Goal: Navigation & Orientation: Find specific page/section

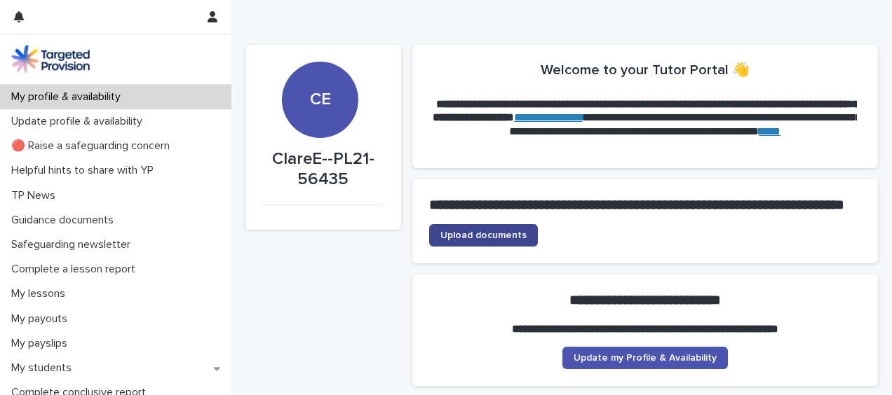
click at [467, 240] on span "Upload documents" at bounding box center [483, 236] width 86 height 10
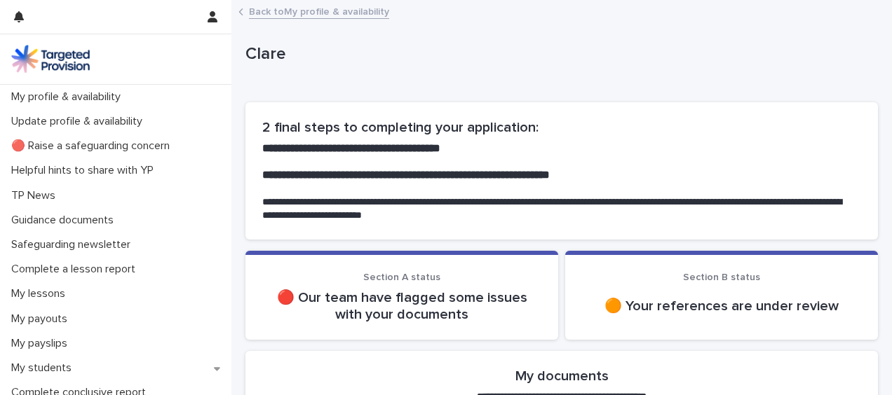
click at [395, 311] on p "🔴 Our team have flagged some issues with your documents" at bounding box center [401, 307] width 279 height 34
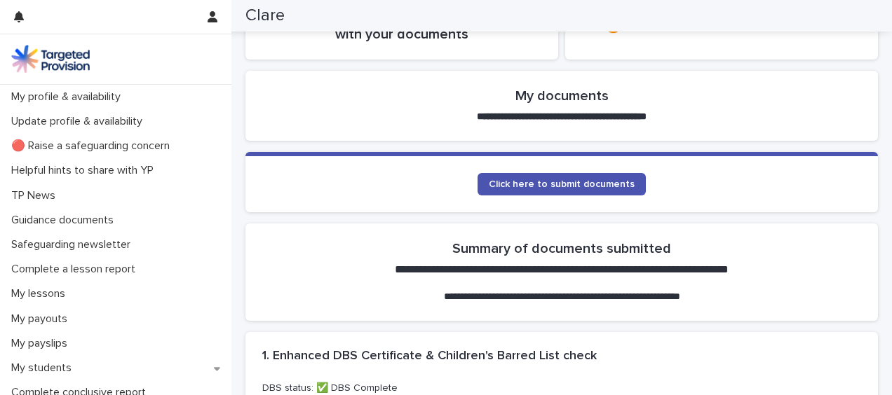
scroll to position [268, 0]
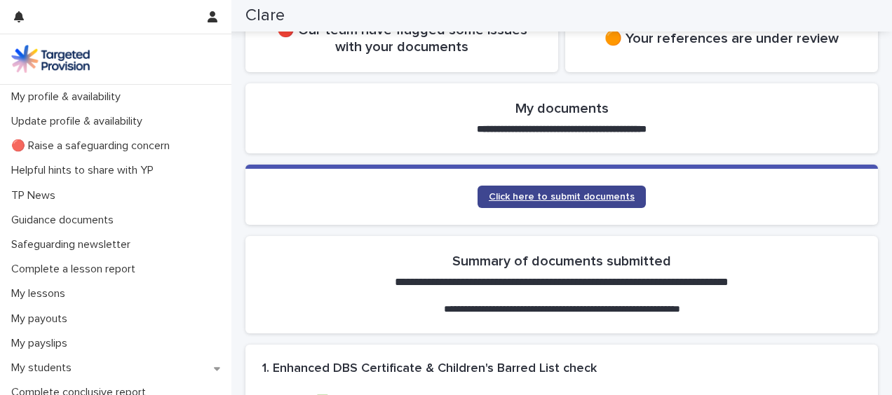
click at [584, 196] on span "Click here to submit documents" at bounding box center [562, 197] width 146 height 10
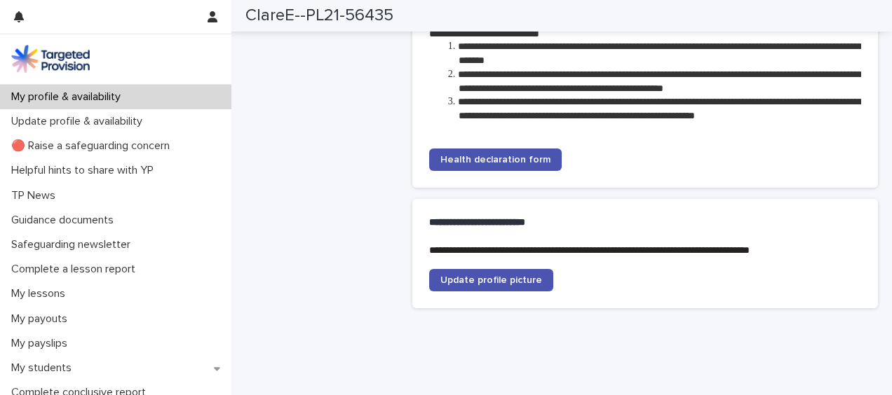
scroll to position [3028, 0]
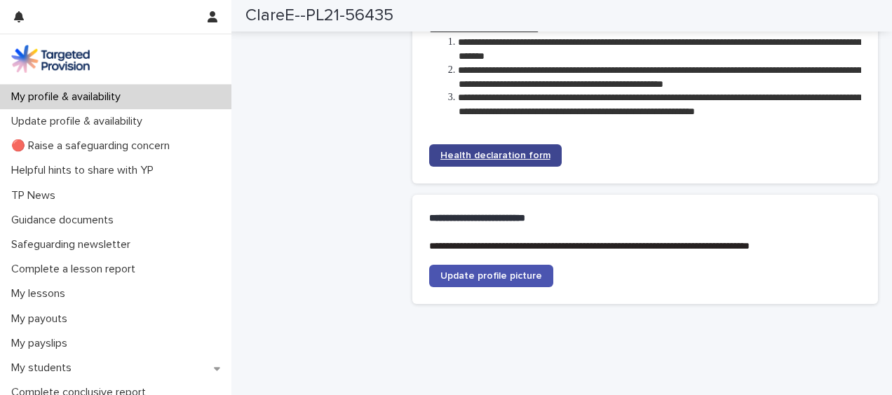
click at [489, 161] on span "Health declaration form" at bounding box center [495, 156] width 110 height 10
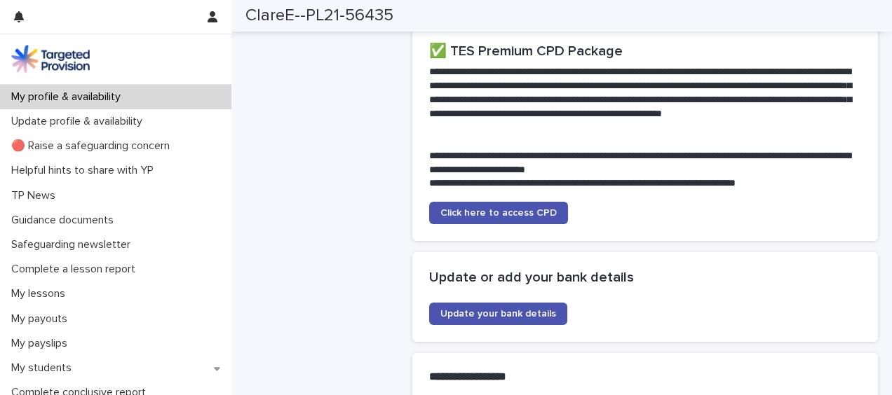
scroll to position [2631, 0]
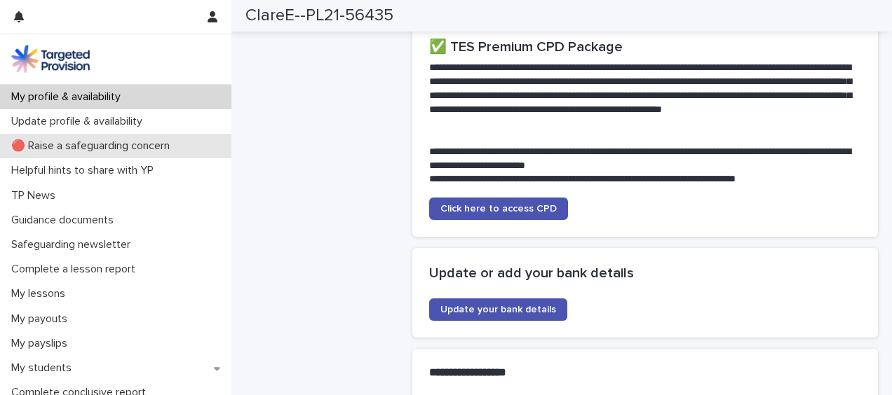
click at [132, 143] on p "🔴 Raise a safeguarding concern" at bounding box center [93, 145] width 175 height 13
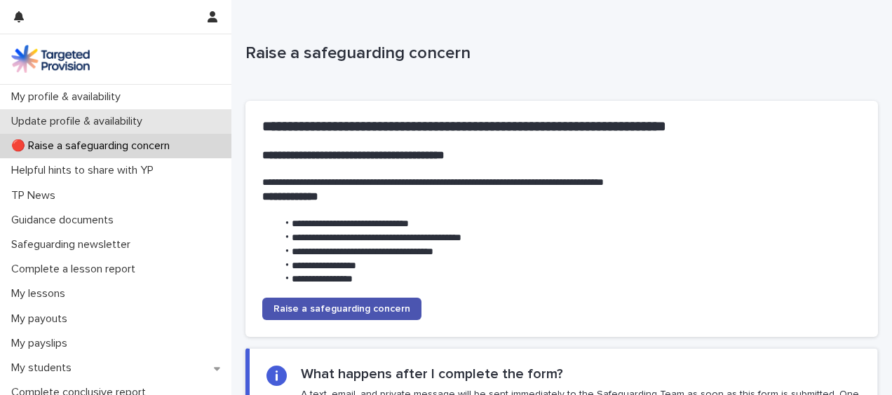
click at [102, 123] on p "Update profile & availability" at bounding box center [80, 121] width 148 height 13
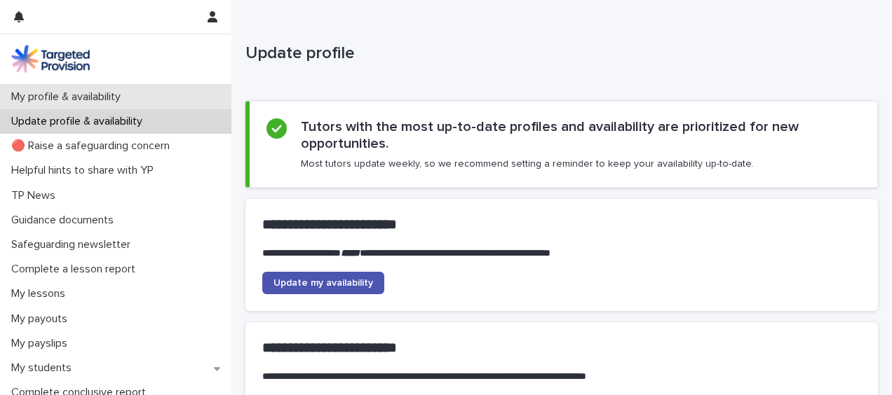
click at [69, 90] on div "My profile & availability" at bounding box center [115, 97] width 231 height 25
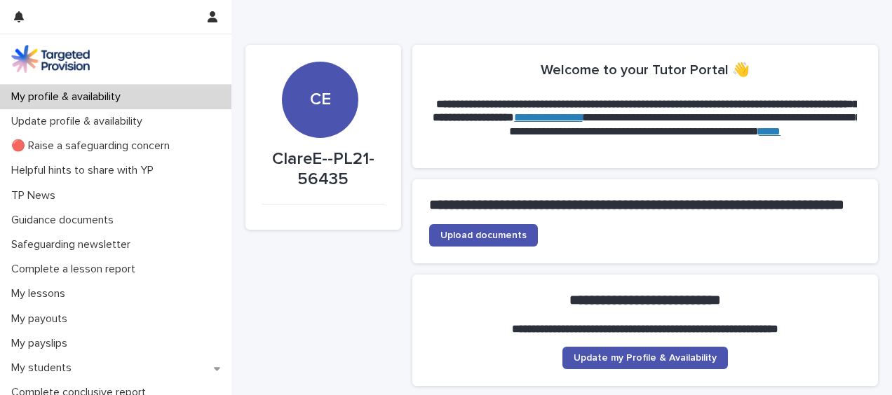
click at [758, 137] on link "****" at bounding box center [769, 131] width 22 height 11
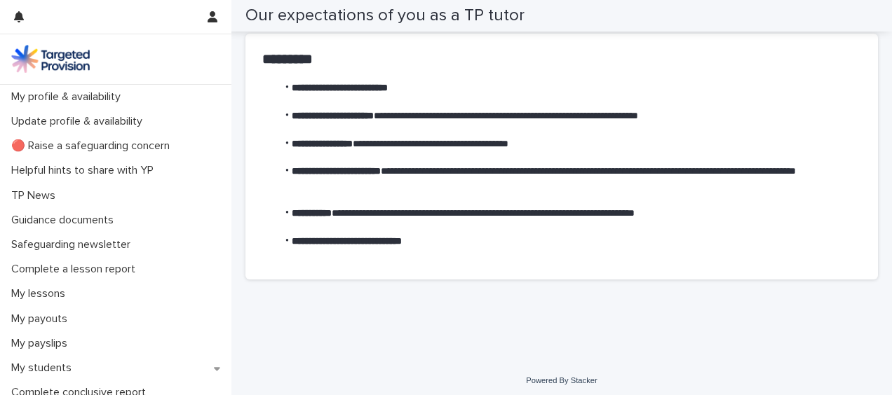
scroll to position [552, 0]
